Goal: Find specific fact: Find specific fact

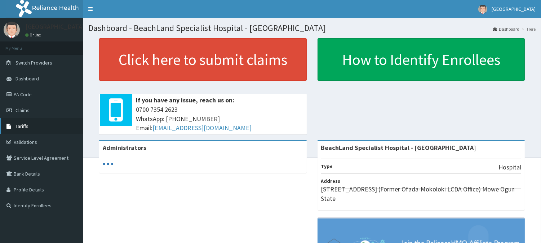
click at [24, 128] on span "Tariffs" at bounding box center [21, 126] width 13 height 6
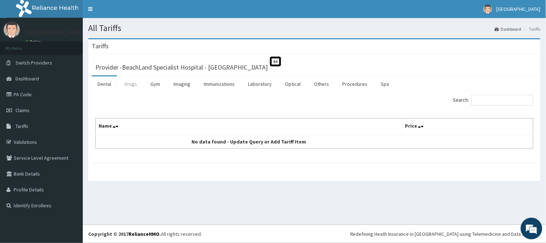
click at [133, 83] on link "Drugs" at bounding box center [131, 83] width 24 height 15
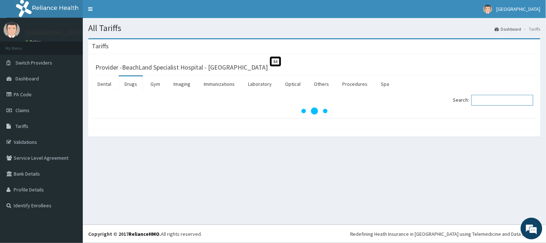
click at [483, 98] on input "Search:" at bounding box center [503, 100] width 62 height 11
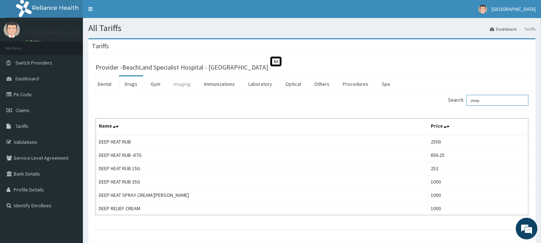
type input "deep"
click at [182, 87] on link "Imaging" at bounding box center [182, 83] width 28 height 15
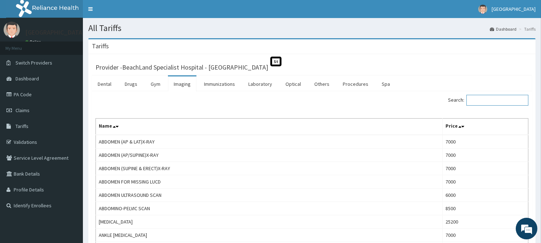
click at [501, 101] on input "Search:" at bounding box center [497, 100] width 62 height 11
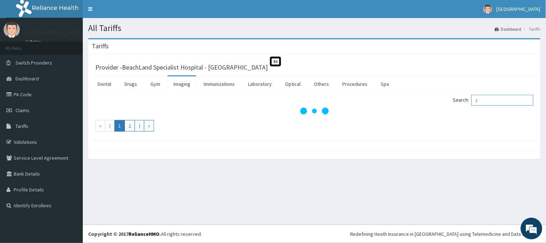
type input ";"
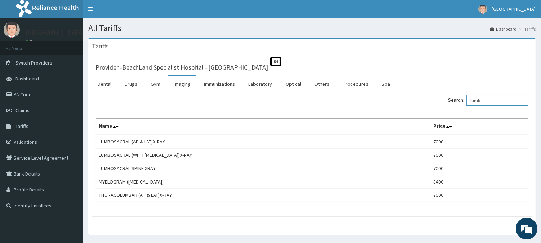
type input "lumb"
